Goal: Transaction & Acquisition: Purchase product/service

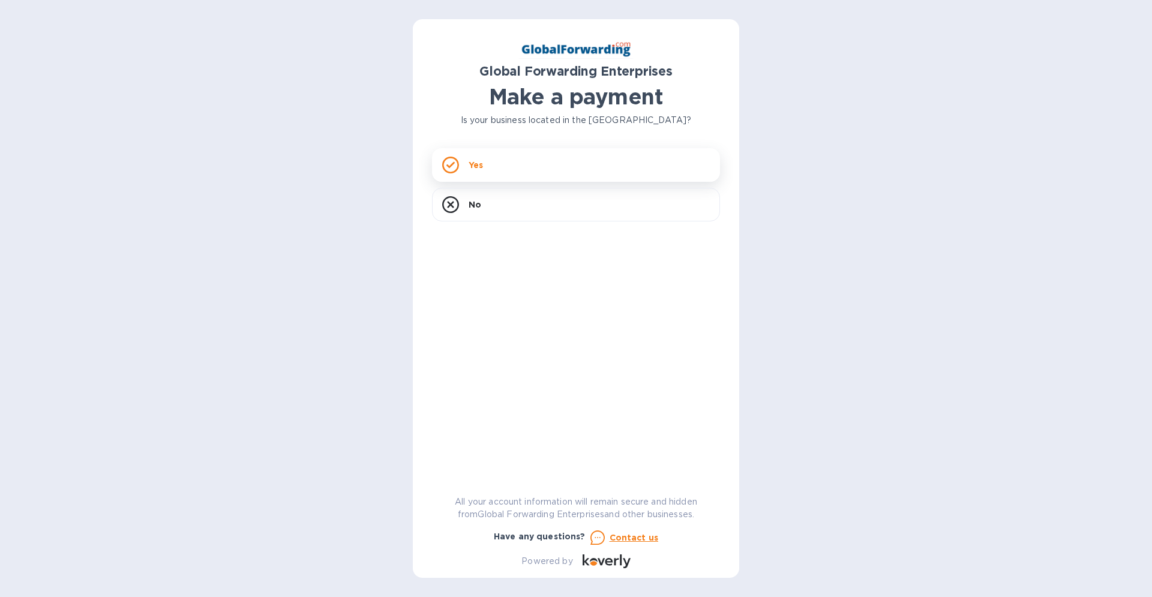
click at [485, 166] on div "Yes" at bounding box center [576, 165] width 288 height 34
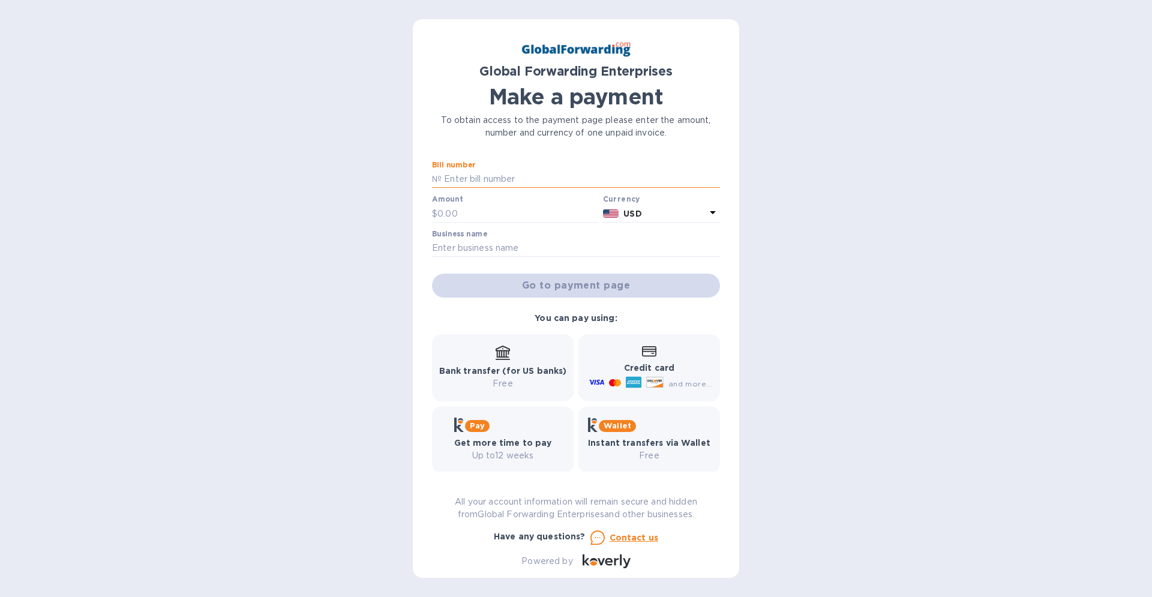
click at [471, 180] on input "text" at bounding box center [581, 179] width 278 height 18
type input "72201274zj15 72201274zj29"
click at [470, 217] on input "text" at bounding box center [517, 214] width 161 height 18
click at [509, 211] on input "text" at bounding box center [517, 214] width 161 height 18
type input "151.9"
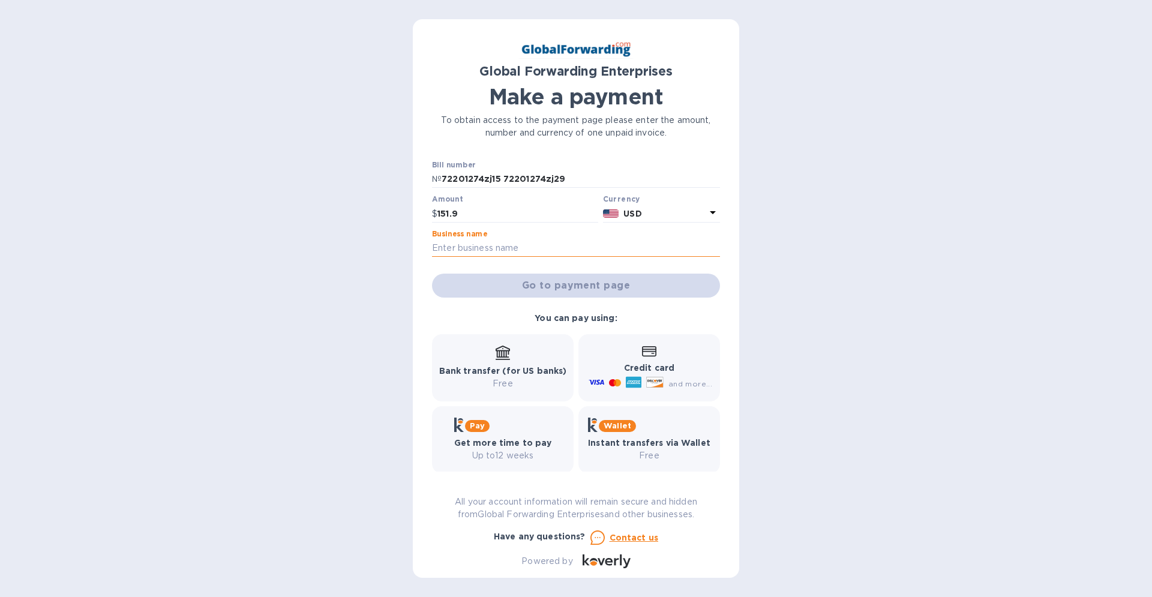
click at [496, 248] on input "text" at bounding box center [576, 248] width 288 height 18
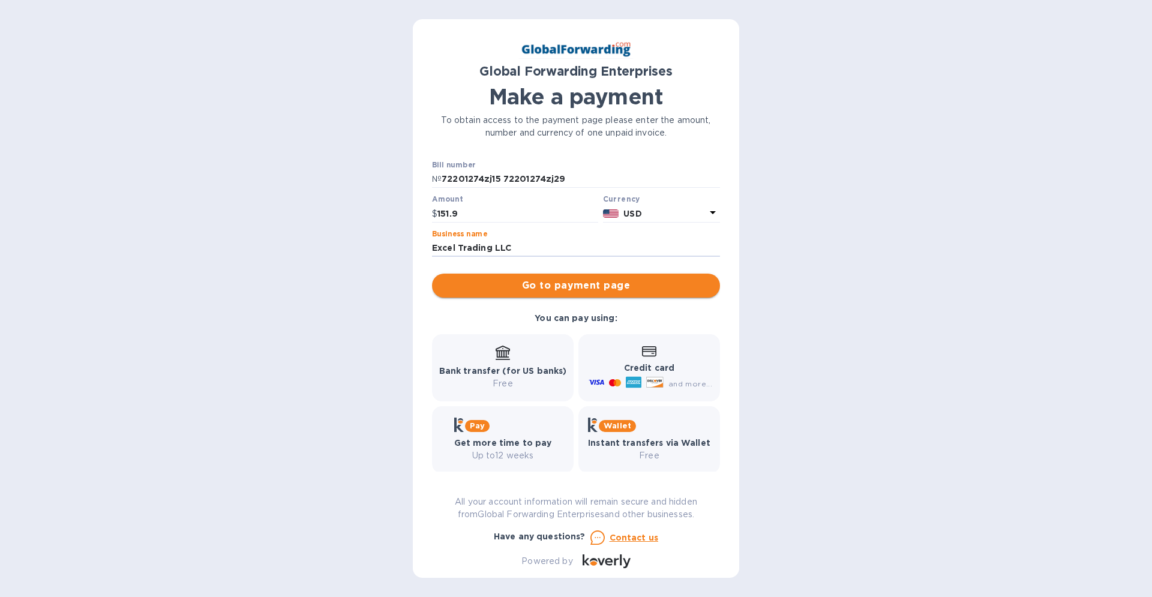
type input "Excel Trading LLC"
click at [581, 286] on span "Go to payment page" at bounding box center [576, 285] width 269 height 14
